Goal: Task Accomplishment & Management: Manage account settings

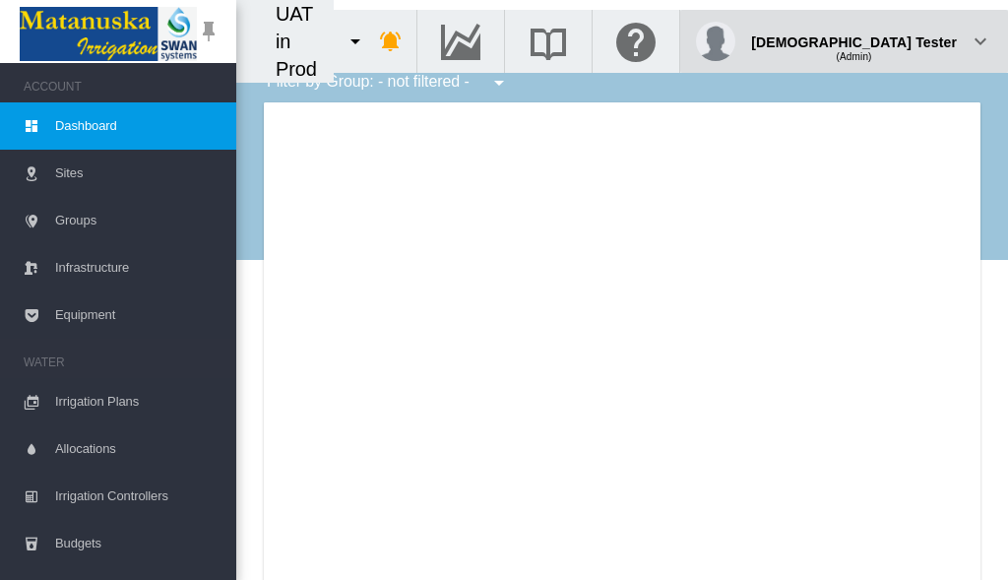
click at [908, 39] on div "(Admin)" at bounding box center [854, 49] width 206 height 20
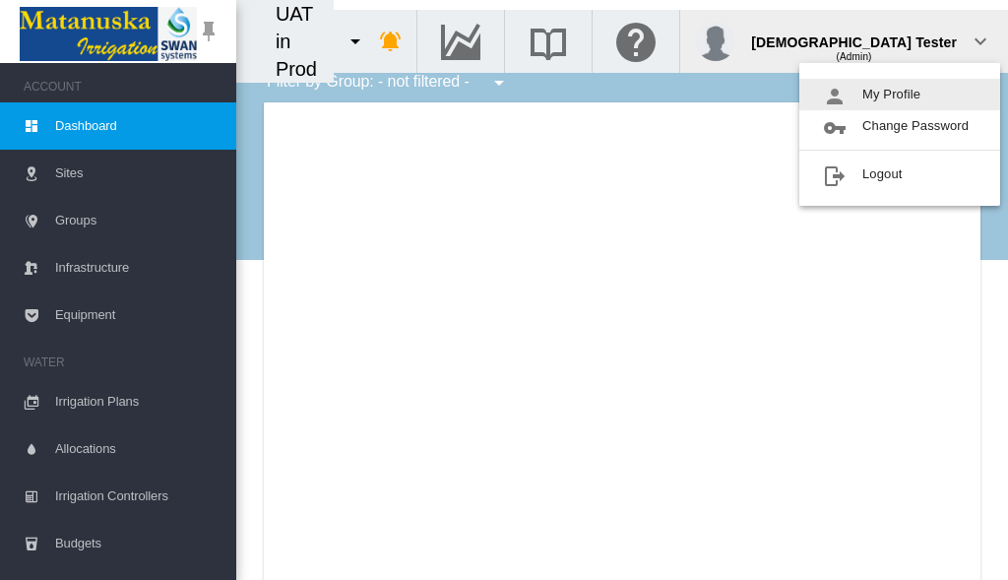
click at [900, 95] on button "My Profile" at bounding box center [899, 95] width 201 height 32
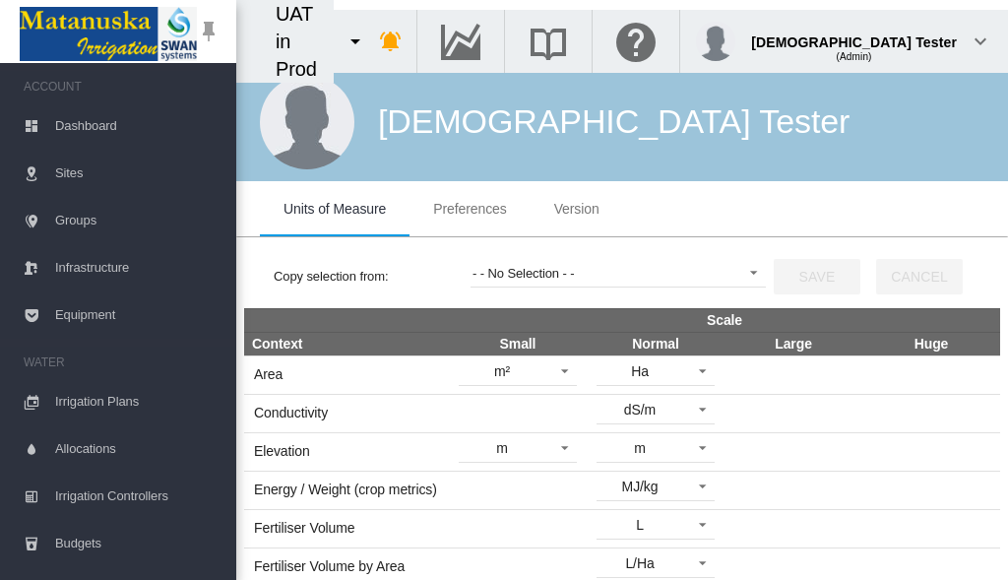
click at [470, 209] on span "Preferences" at bounding box center [469, 209] width 73 height 16
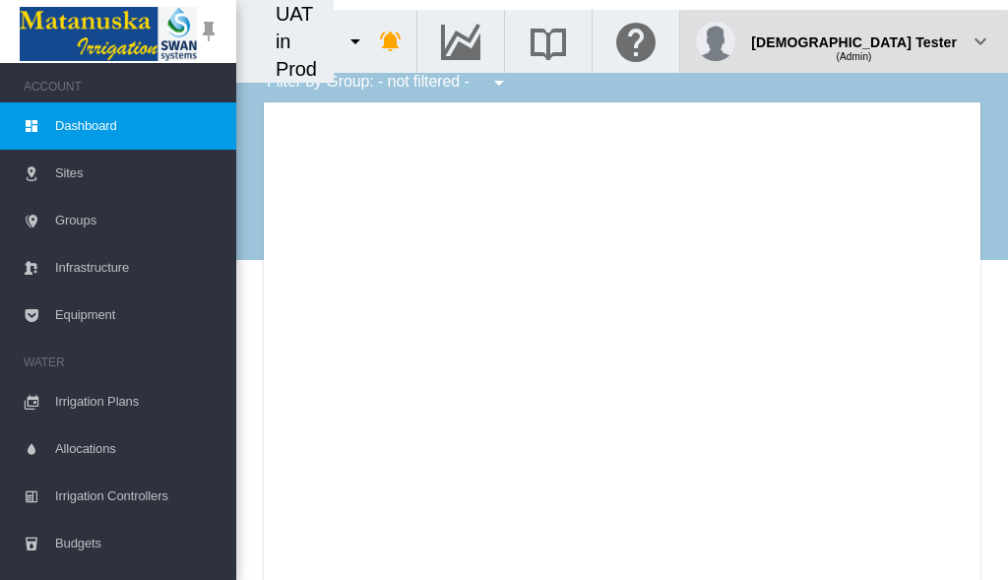
click at [908, 39] on div "(Admin)" at bounding box center [854, 49] width 206 height 20
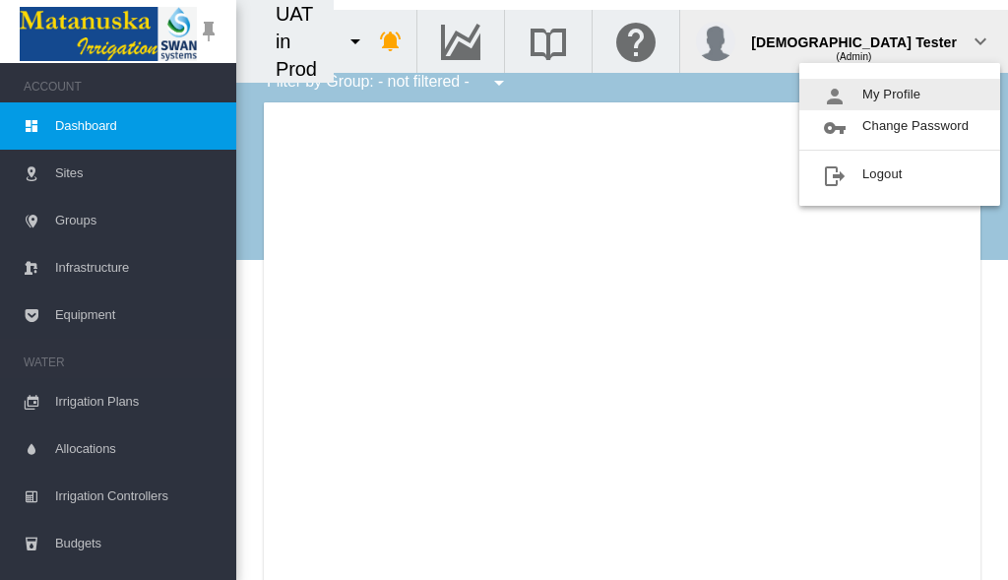
click at [900, 95] on button "My Profile" at bounding box center [899, 95] width 201 height 32
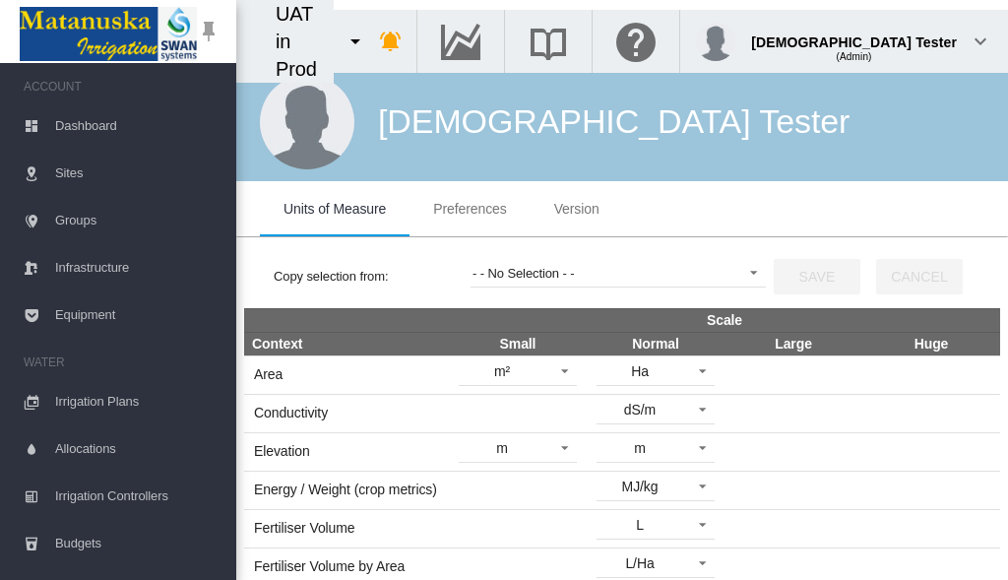
click at [470, 209] on span "Preferences" at bounding box center [469, 209] width 73 height 16
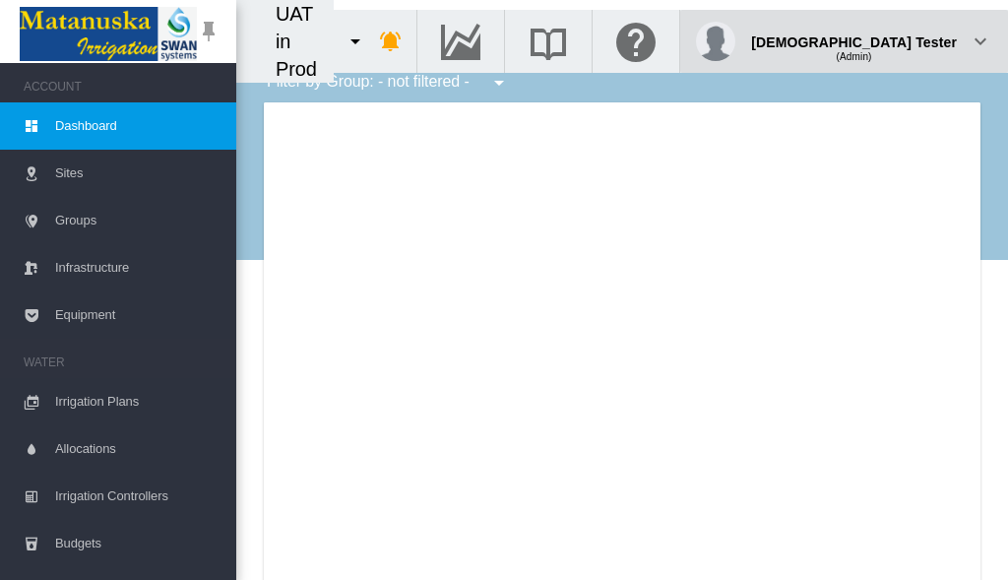
click at [908, 39] on div "(Admin)" at bounding box center [854, 49] width 206 height 20
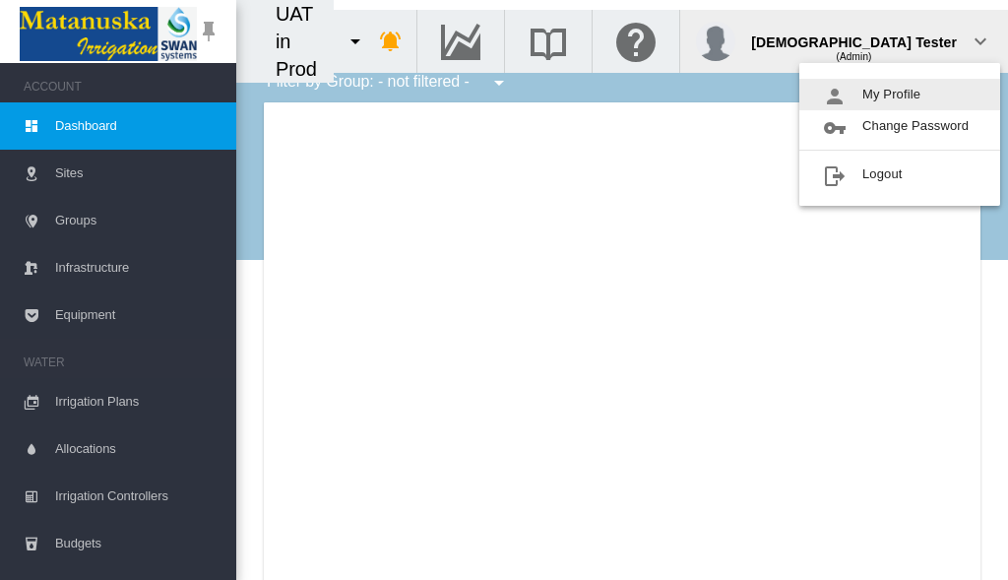
click at [900, 95] on button "My Profile" at bounding box center [899, 95] width 201 height 32
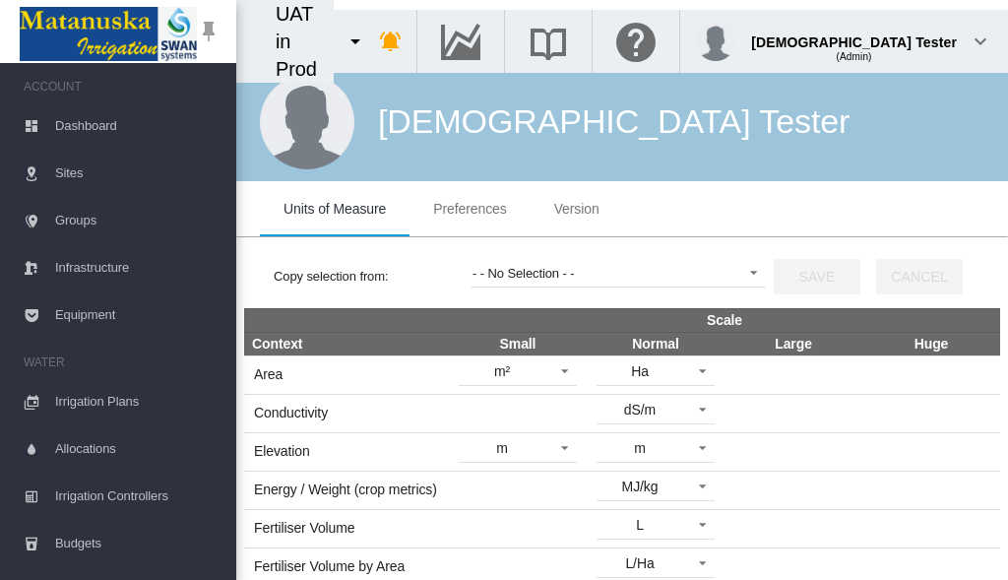
click at [470, 209] on span "Preferences" at bounding box center [469, 209] width 73 height 16
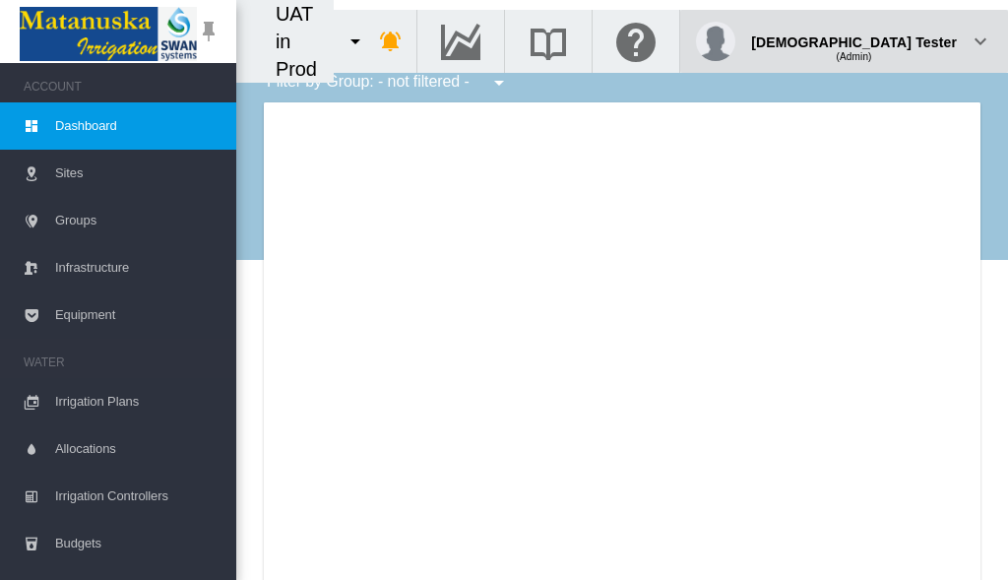
click at [908, 39] on div "(Admin)" at bounding box center [854, 49] width 206 height 20
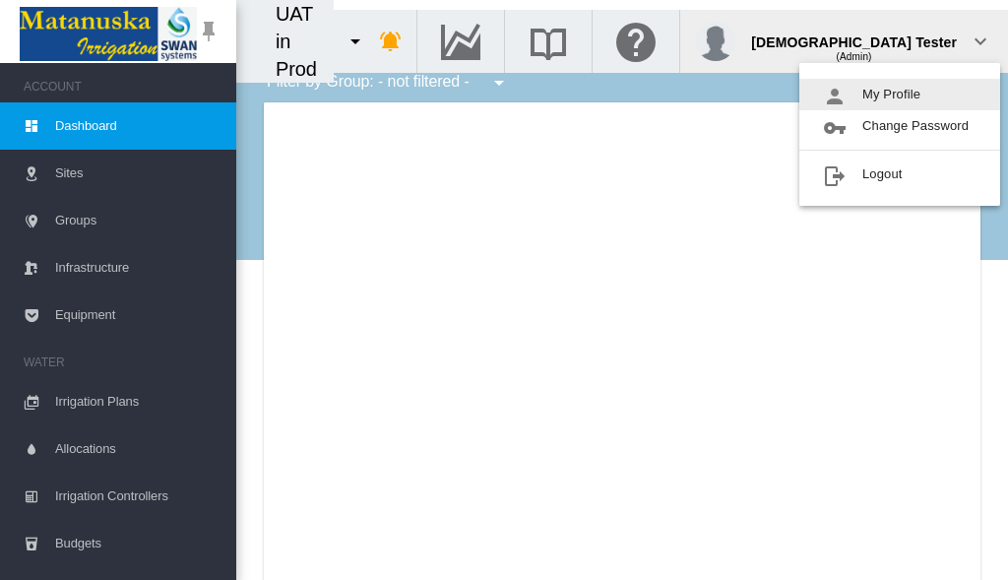
click at [900, 95] on button "My Profile" at bounding box center [899, 95] width 201 height 32
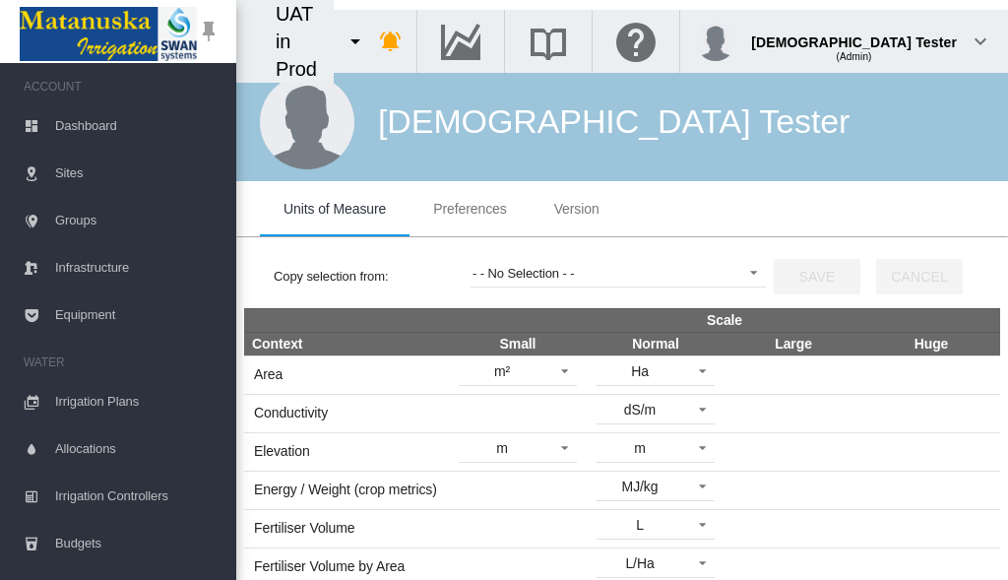
click at [470, 209] on span "Preferences" at bounding box center [469, 209] width 73 height 16
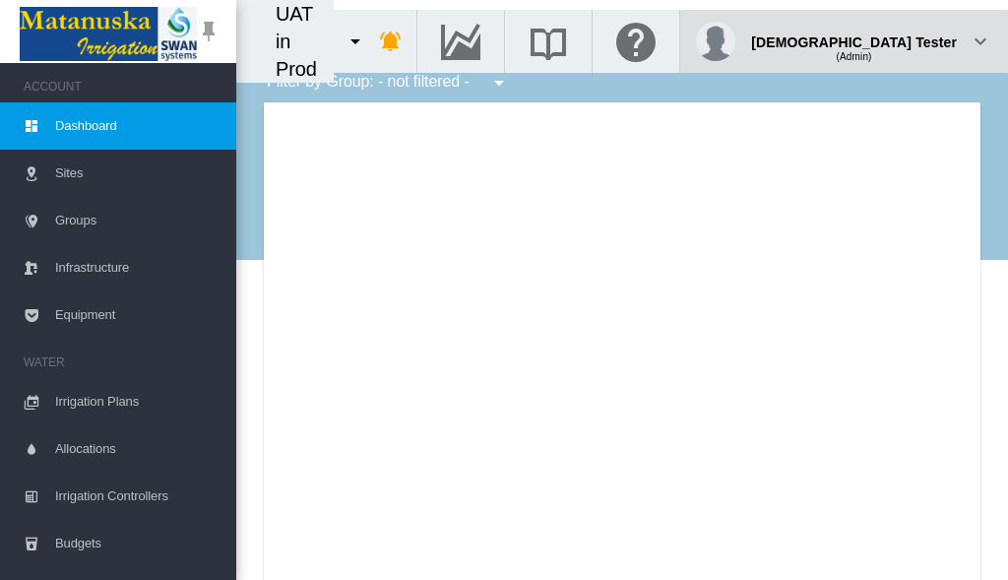
click at [908, 39] on div "(Admin)" at bounding box center [854, 49] width 206 height 20
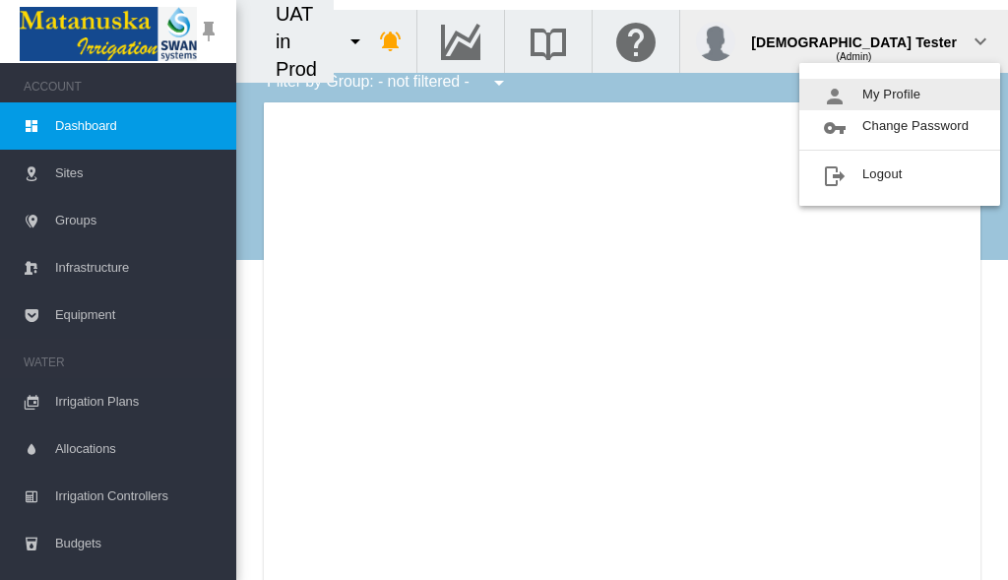
click at [900, 95] on button "My Profile" at bounding box center [899, 95] width 201 height 32
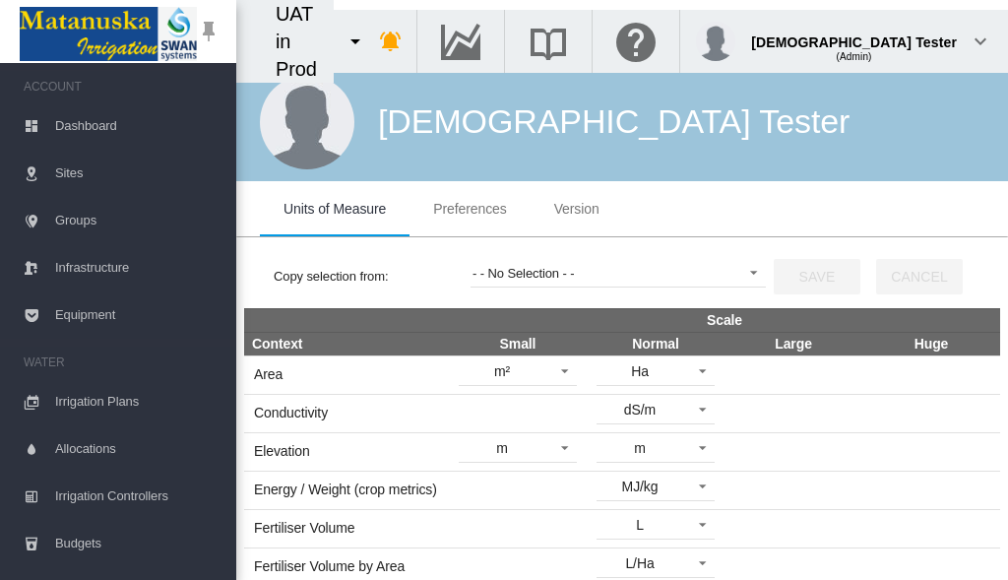
click at [470, 209] on span "Preferences" at bounding box center [469, 209] width 73 height 16
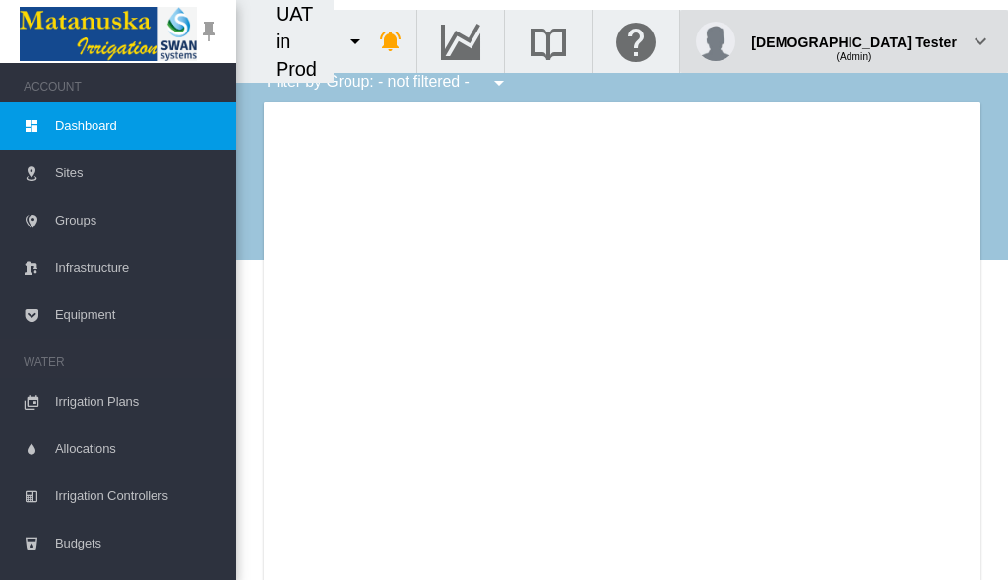
click at [908, 39] on div "(Admin)" at bounding box center [854, 49] width 206 height 20
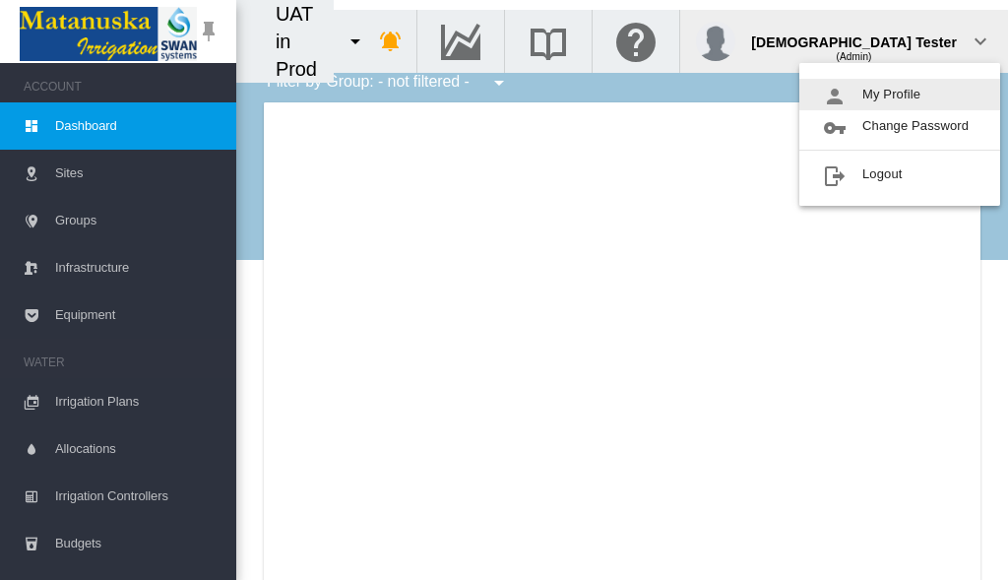
click at [900, 95] on button "My Profile" at bounding box center [899, 95] width 201 height 32
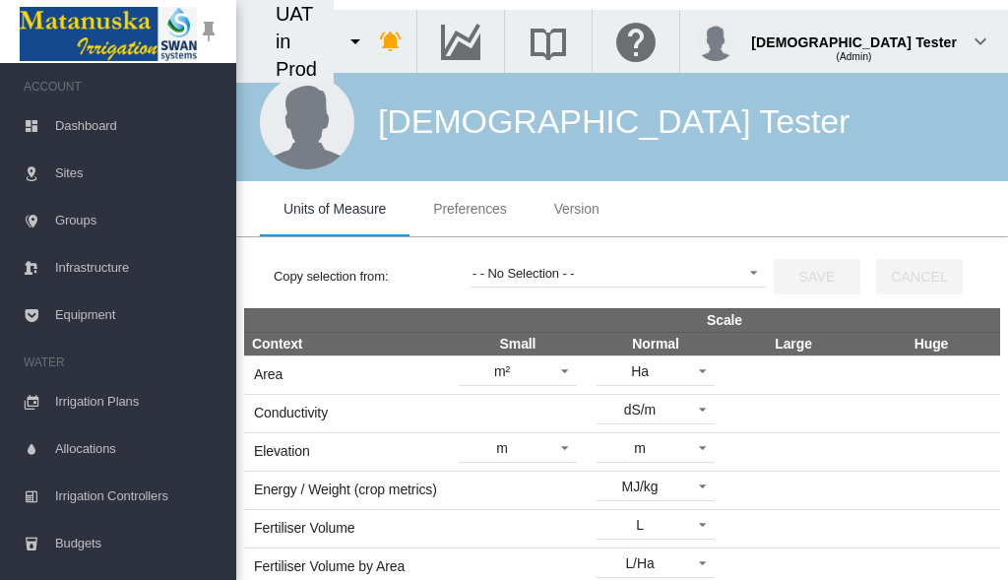
click at [470, 209] on span "Preferences" at bounding box center [469, 209] width 73 height 16
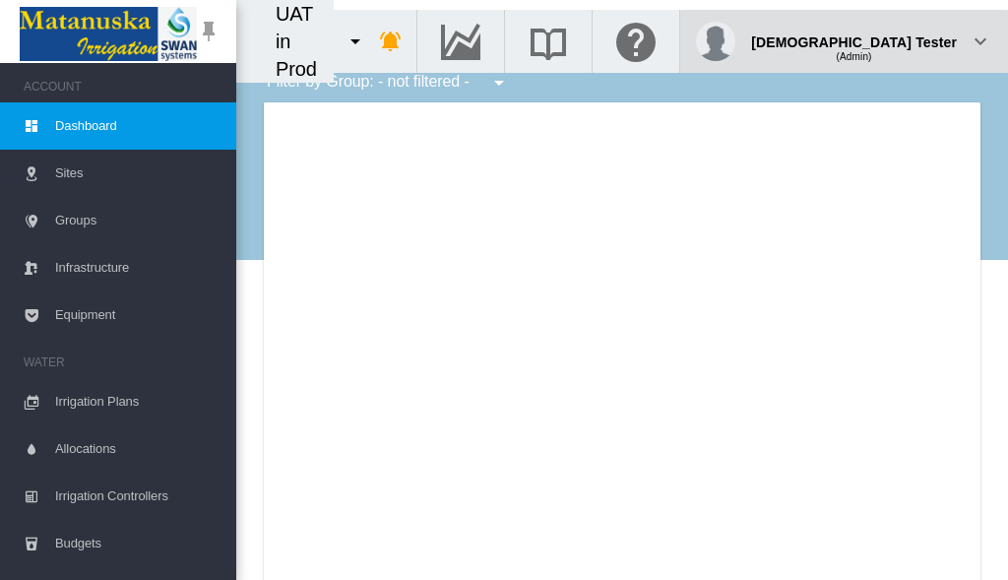
click at [908, 39] on div "(Admin)" at bounding box center [854, 49] width 206 height 20
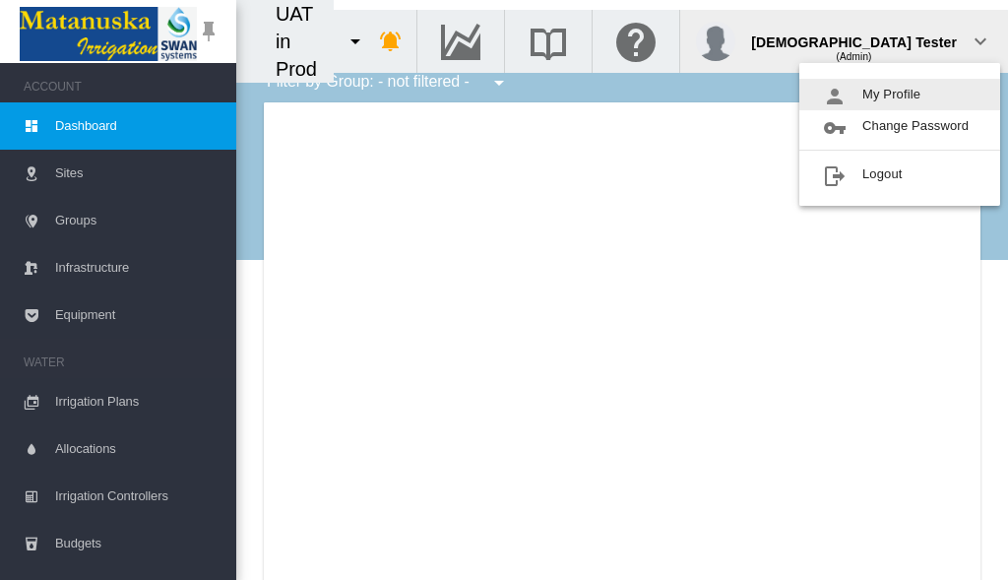
click at [900, 95] on button "My Profile" at bounding box center [899, 95] width 201 height 32
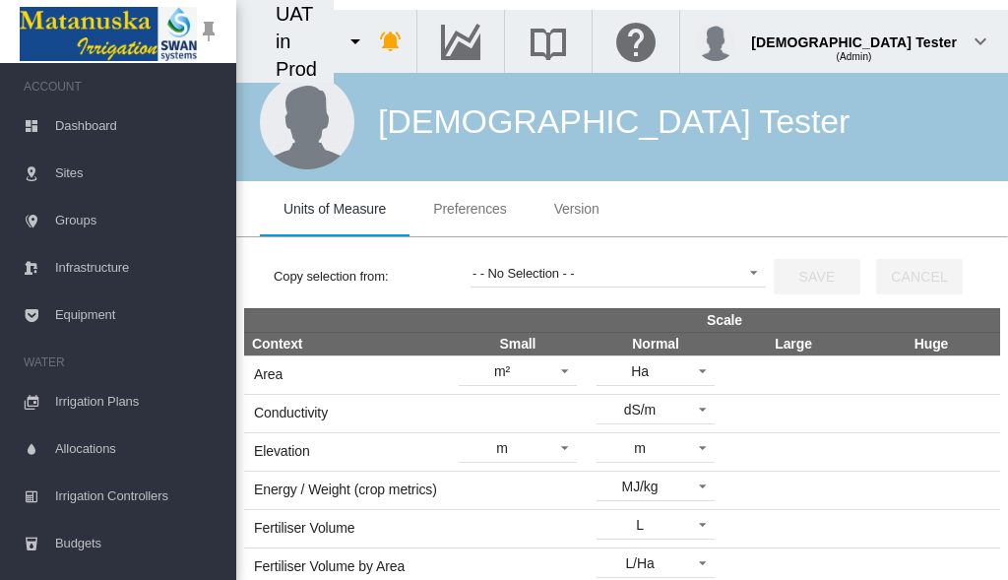
click at [470, 209] on span "Preferences" at bounding box center [469, 209] width 73 height 16
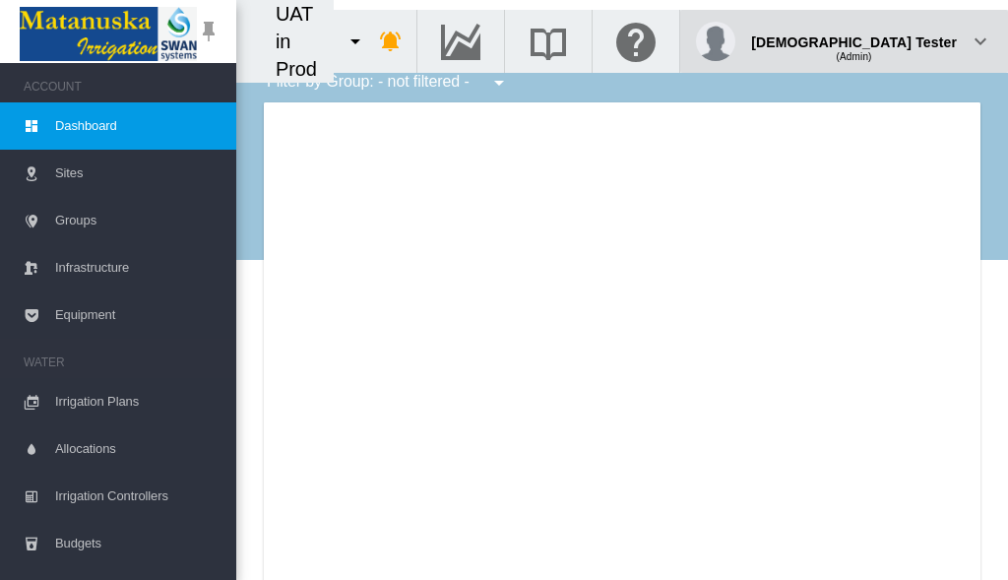
click at [908, 39] on div "(Admin)" at bounding box center [854, 49] width 206 height 20
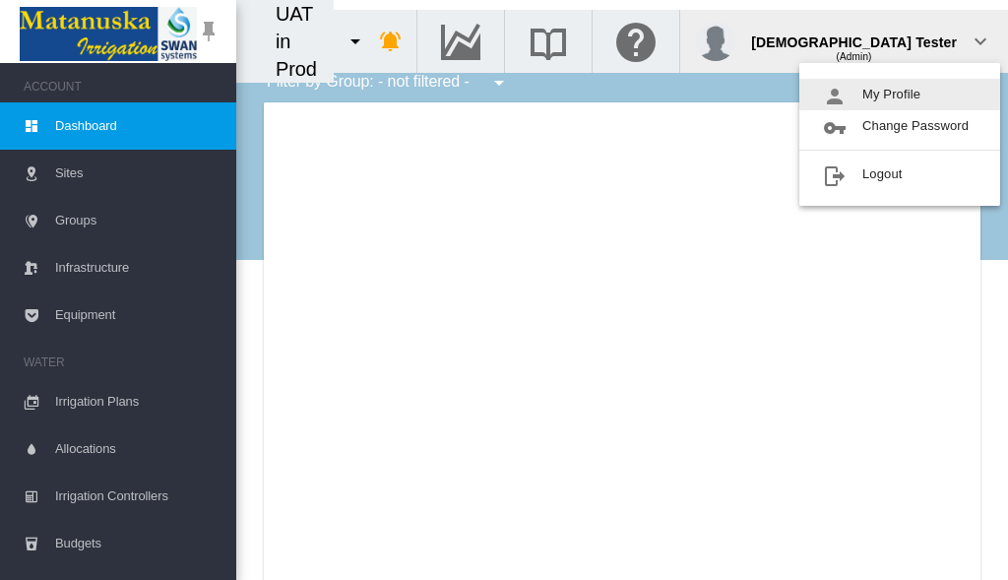
click at [900, 95] on button "My Profile" at bounding box center [899, 95] width 201 height 32
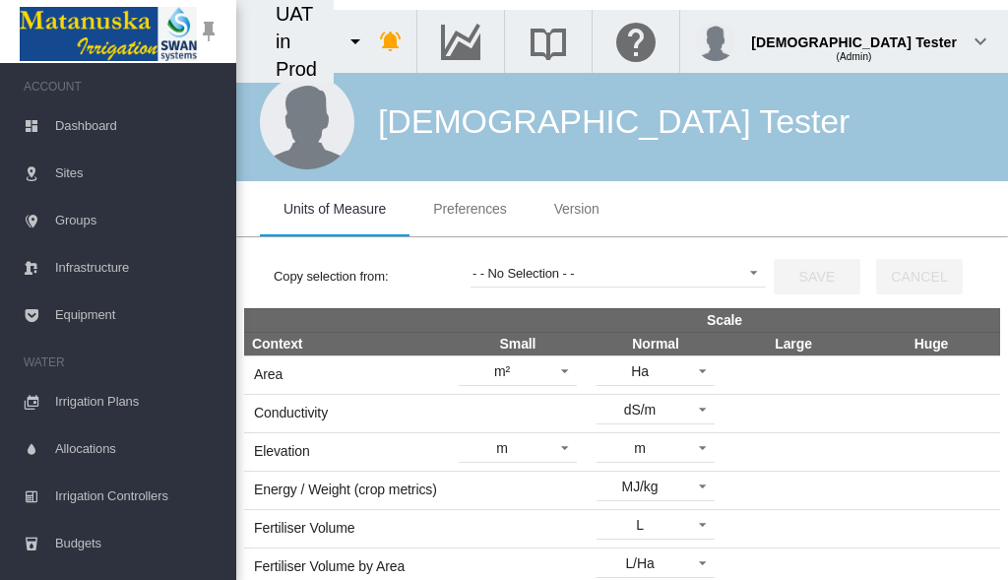
click at [470, 209] on span "Preferences" at bounding box center [469, 209] width 73 height 16
